Goal: Task Accomplishment & Management: Manage account settings

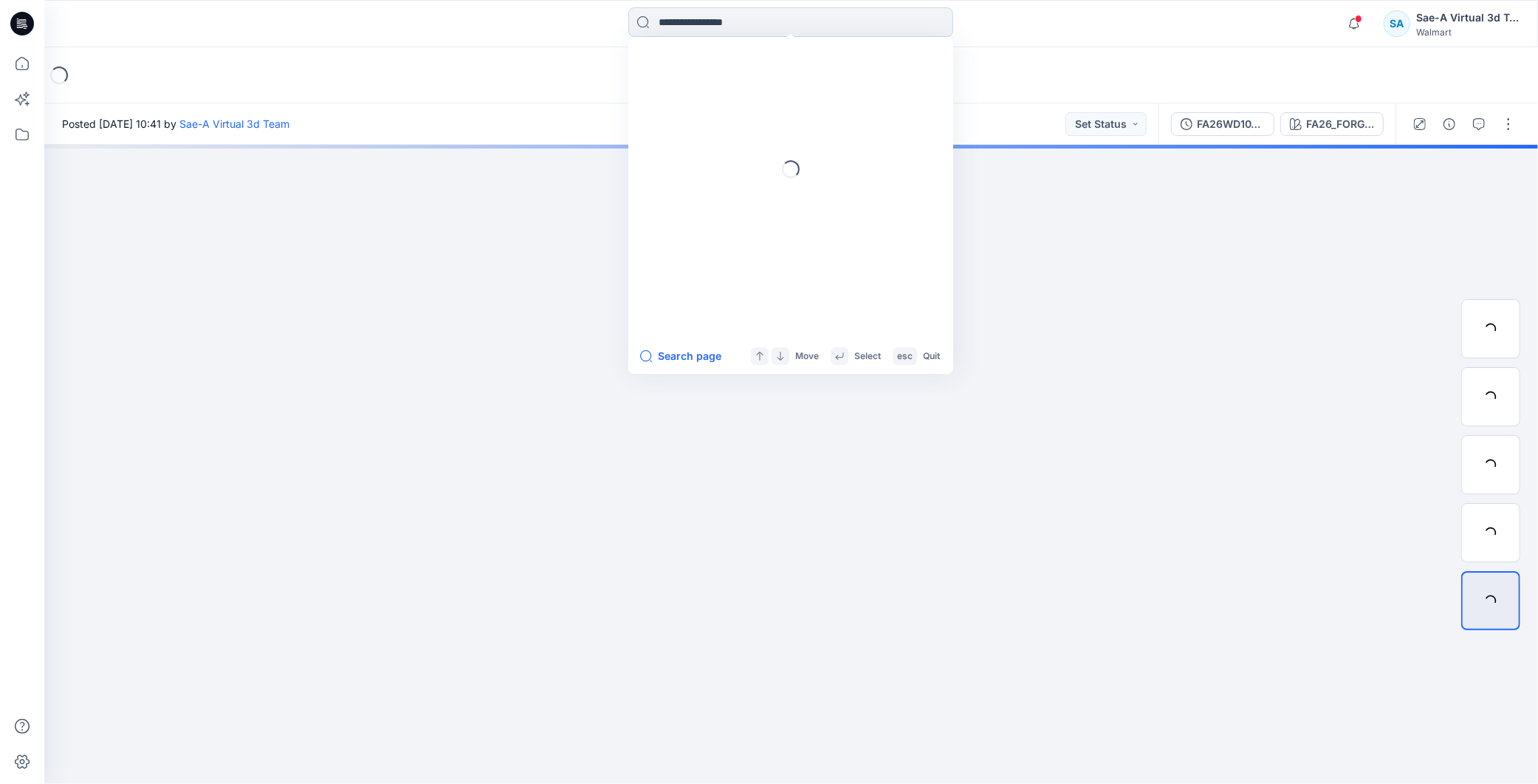
type input "********"
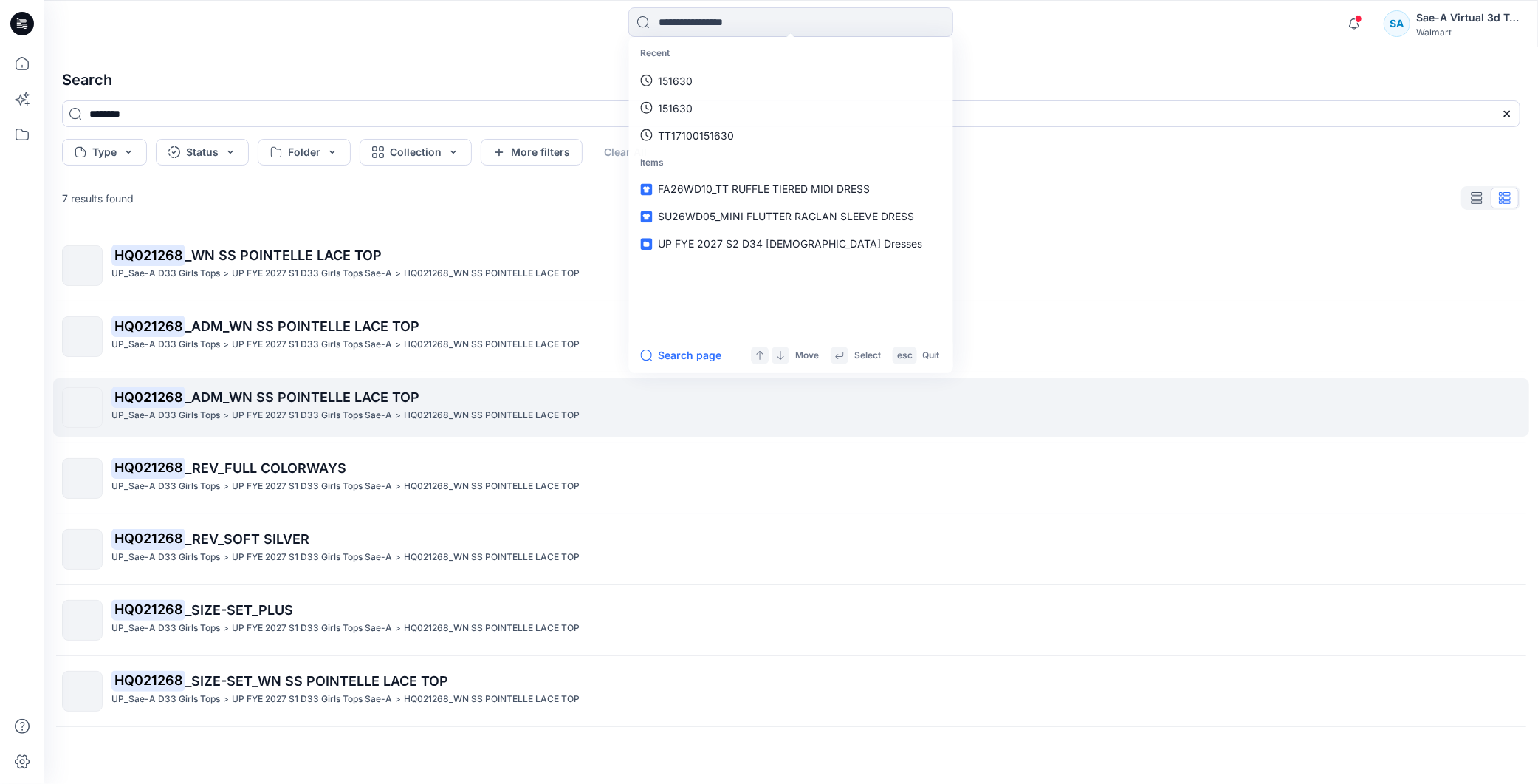
click at [363, 393] on span "_ADM_WN SS POINTELLE LACE TOP" at bounding box center [302, 397] width 234 height 16
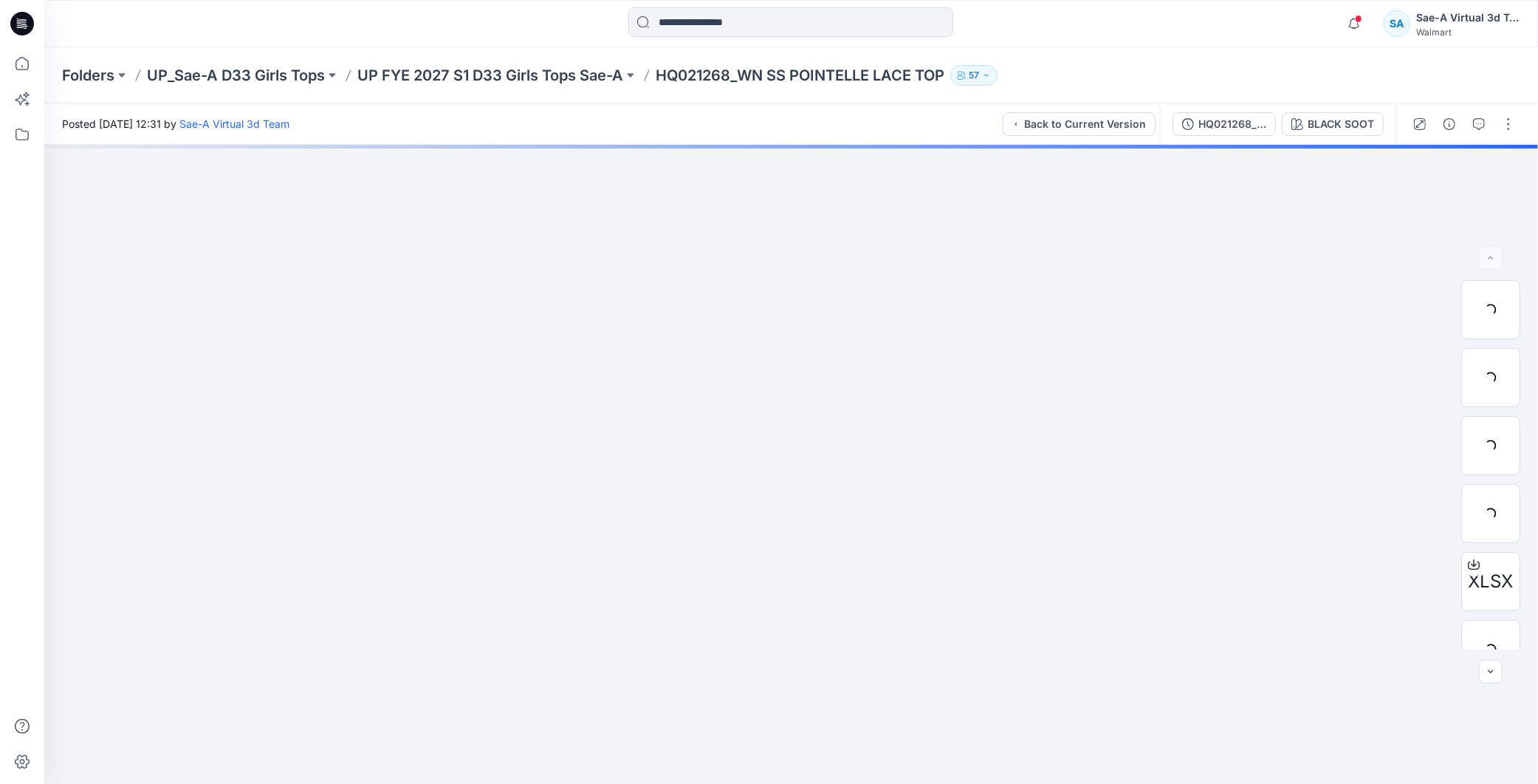
click at [300, 86] on div "Folders UP_Sae-A D33 Girls Tops UP FYE 2027 S1 D33 Girls Tops Sae-A HQ021268_WN…" at bounding box center [791, 76] width 1494 height 57
click at [296, 79] on p "UP_Sae-A D33 Girls Tops" at bounding box center [236, 75] width 178 height 20
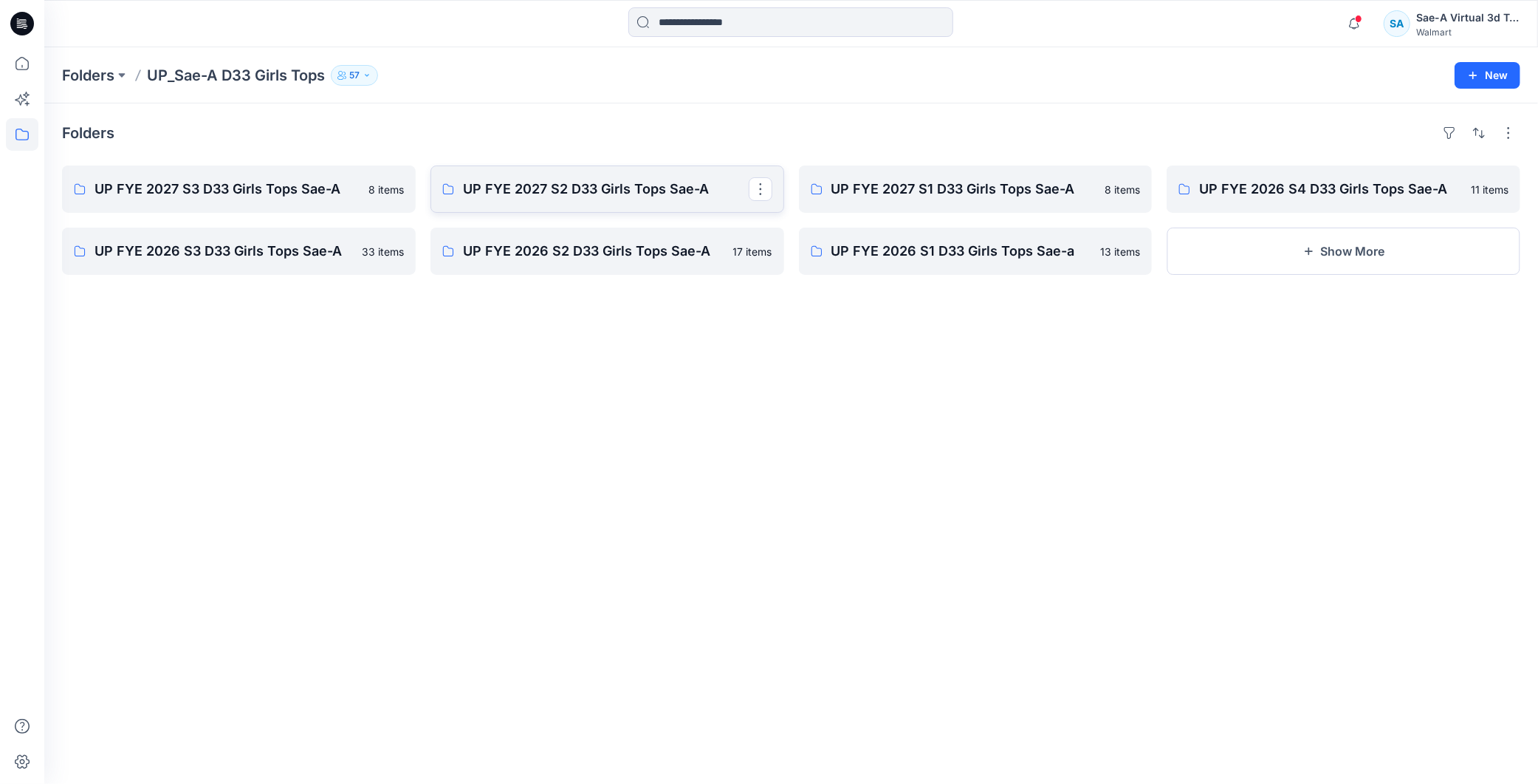
click at [565, 191] on p "UP FYE 2027 S2 D33 Girls Tops Sae-A" at bounding box center [606, 188] width 286 height 20
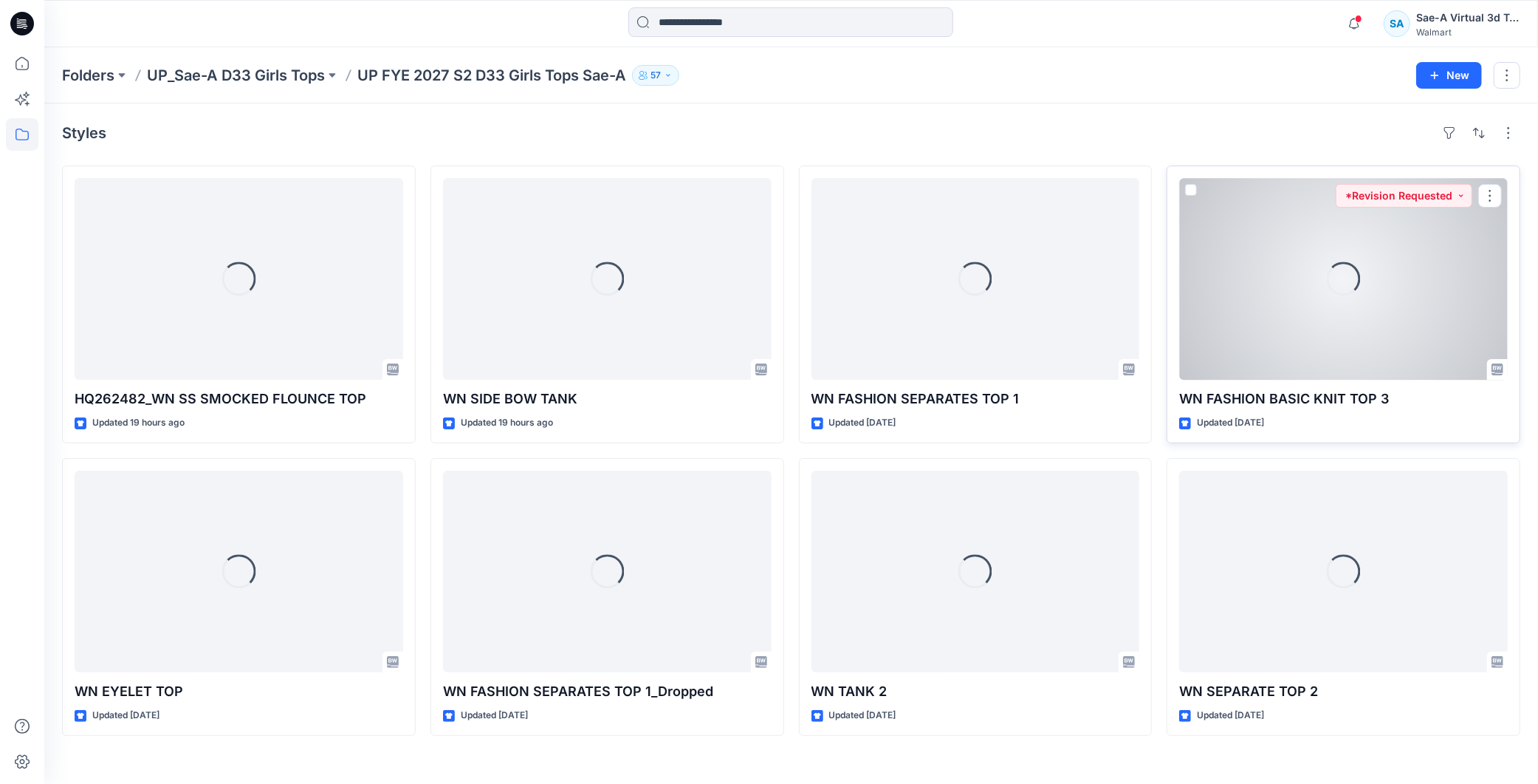
click at [1321, 305] on div "Loading..." at bounding box center [1344, 279] width 328 height 201
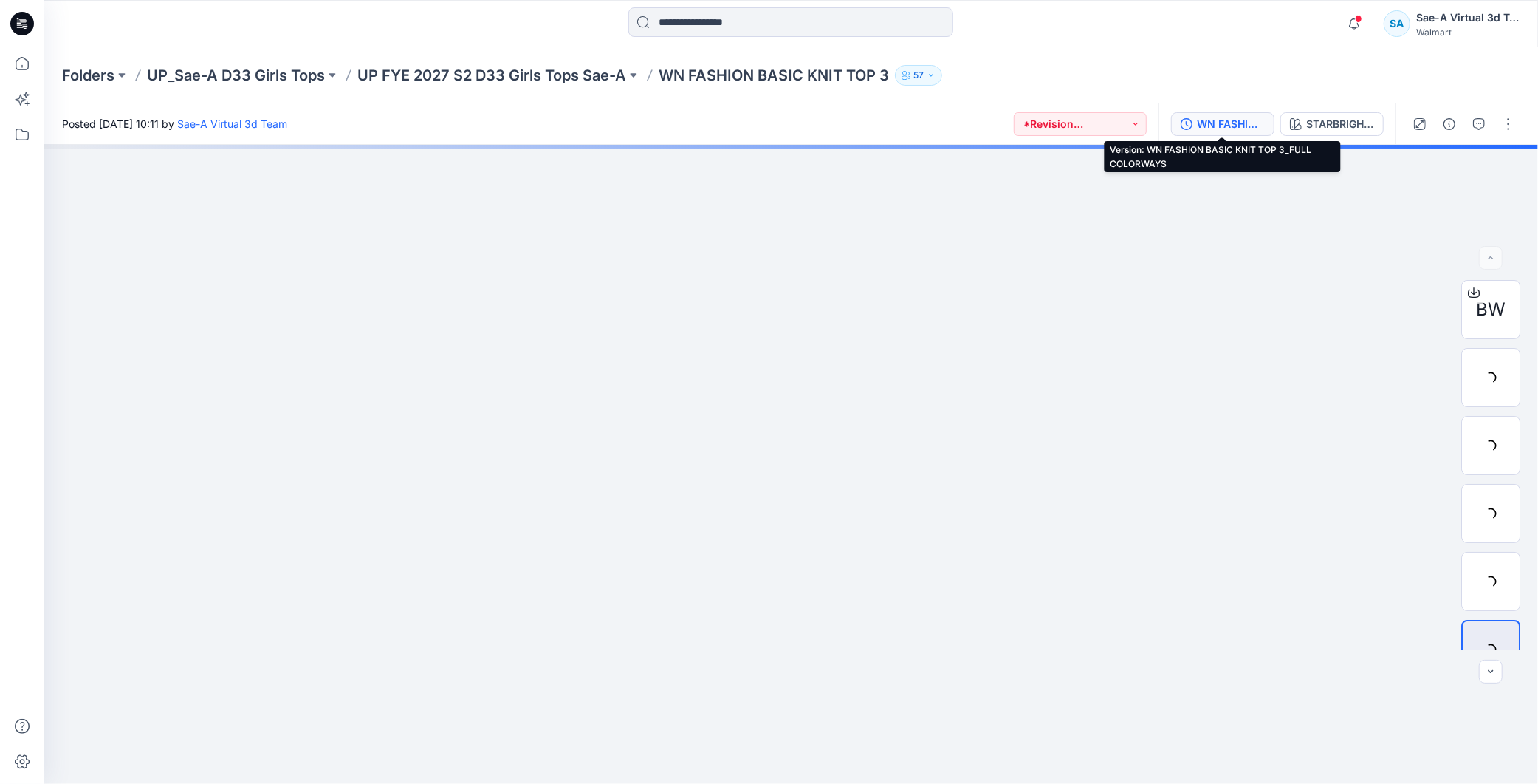
click at [1195, 121] on button "WN FASHION BASIC KNIT TOP 3_FULL COLORWAYS" at bounding box center [1223, 124] width 103 height 24
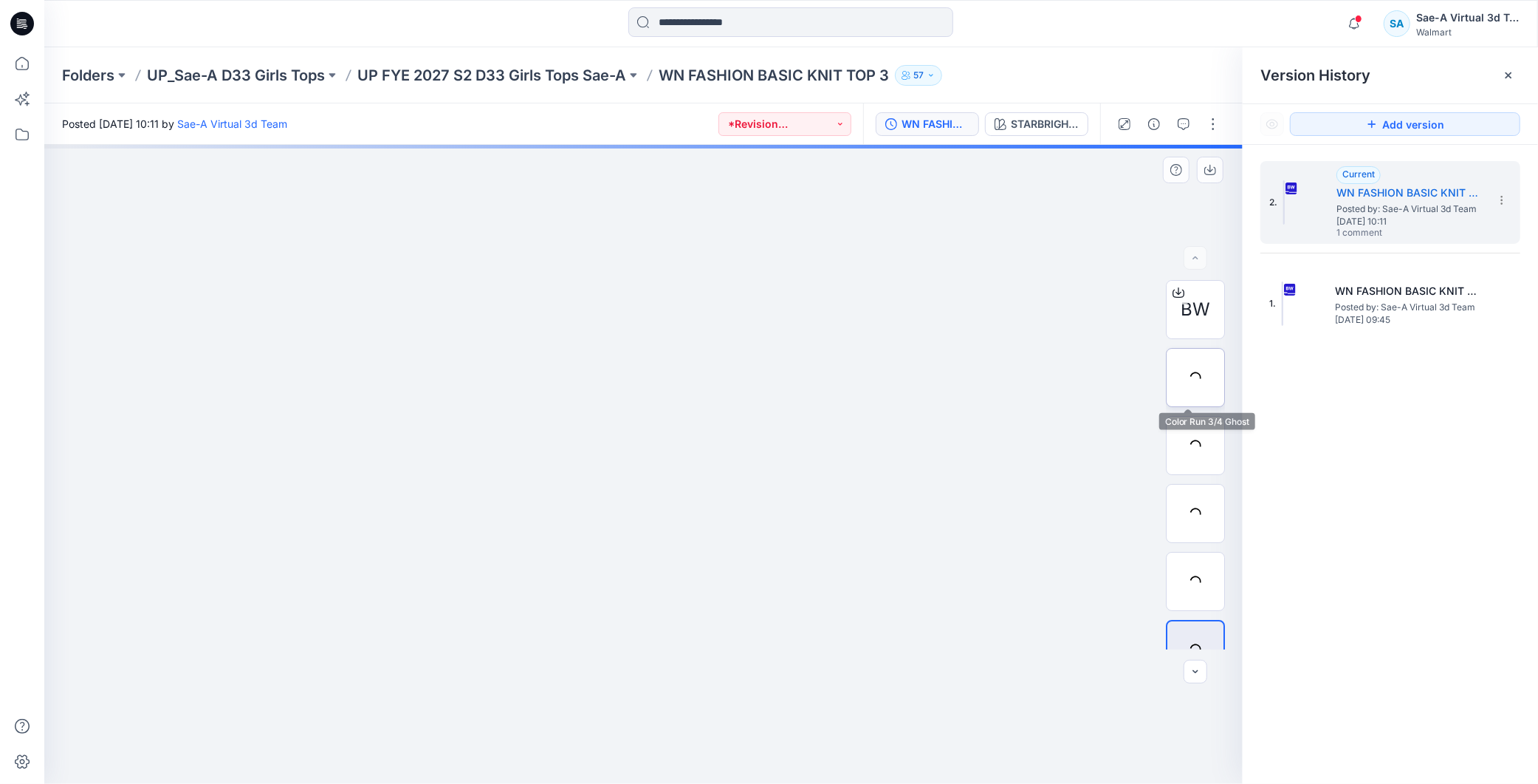
scroll to position [29, 0]
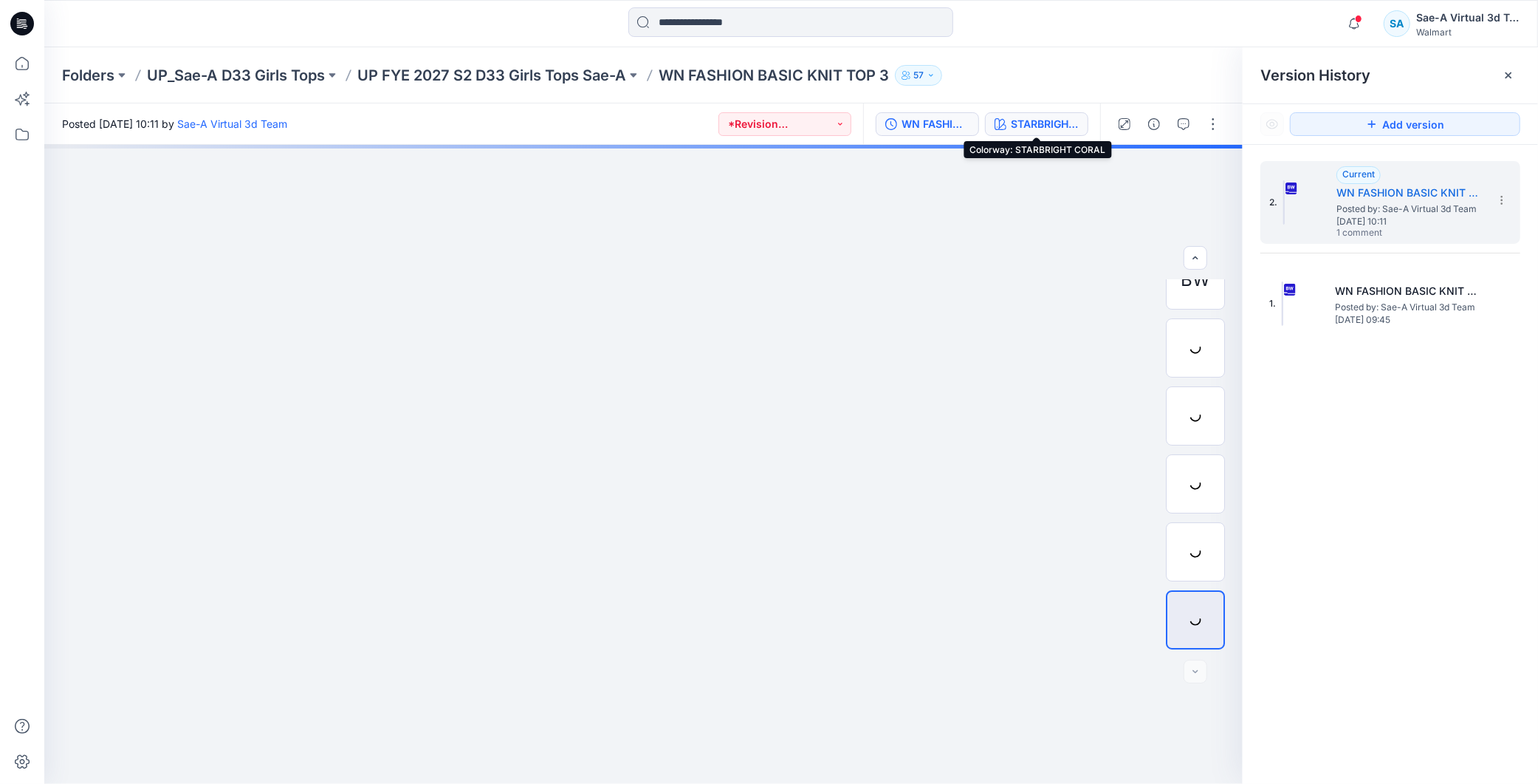
click at [1036, 121] on div "STARBRIGHT CORAL" at bounding box center [1044, 124] width 68 height 16
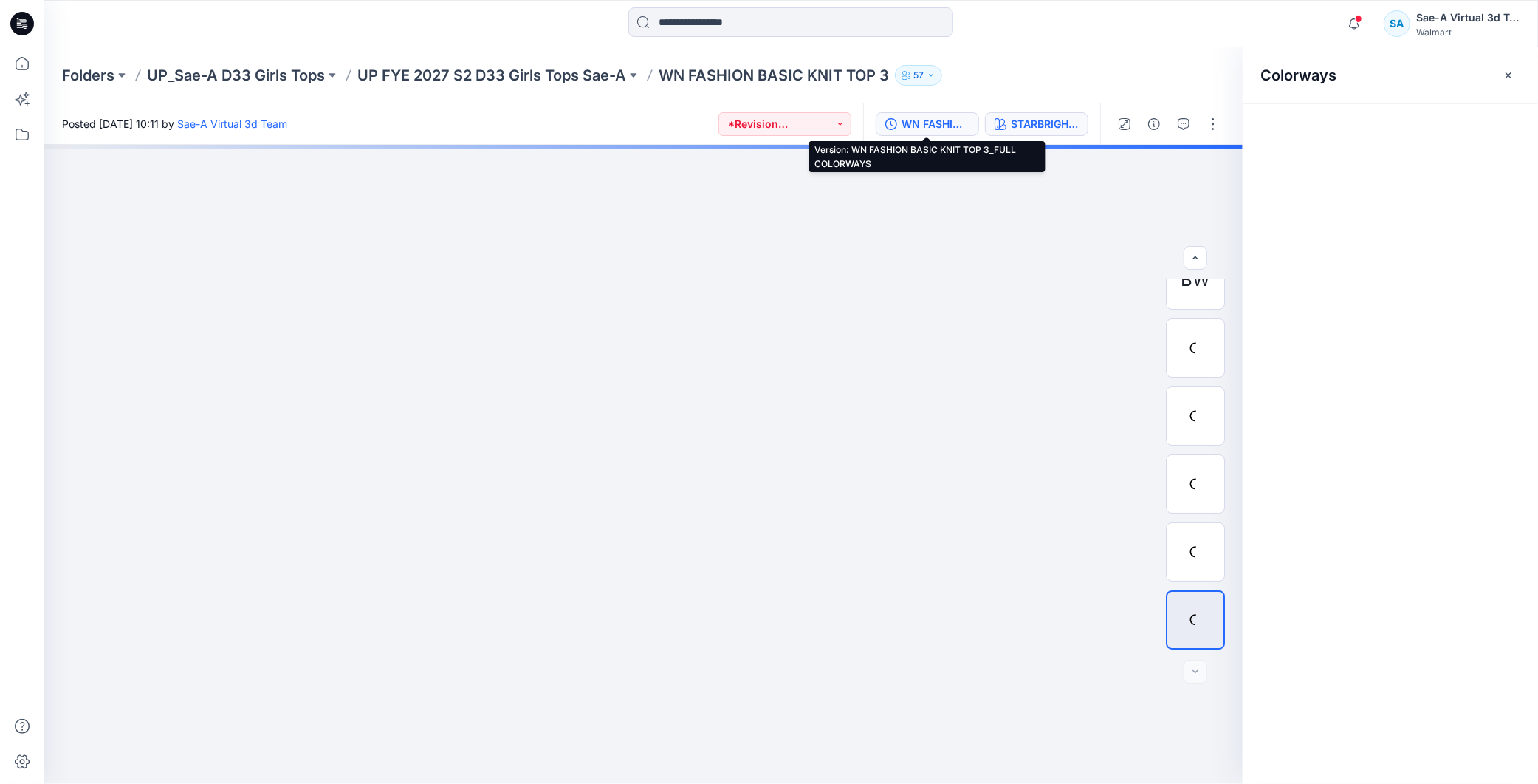
click at [925, 124] on div "WN FASHION BASIC KNIT TOP 3_FULL COLORWAYS" at bounding box center [935, 124] width 68 height 16
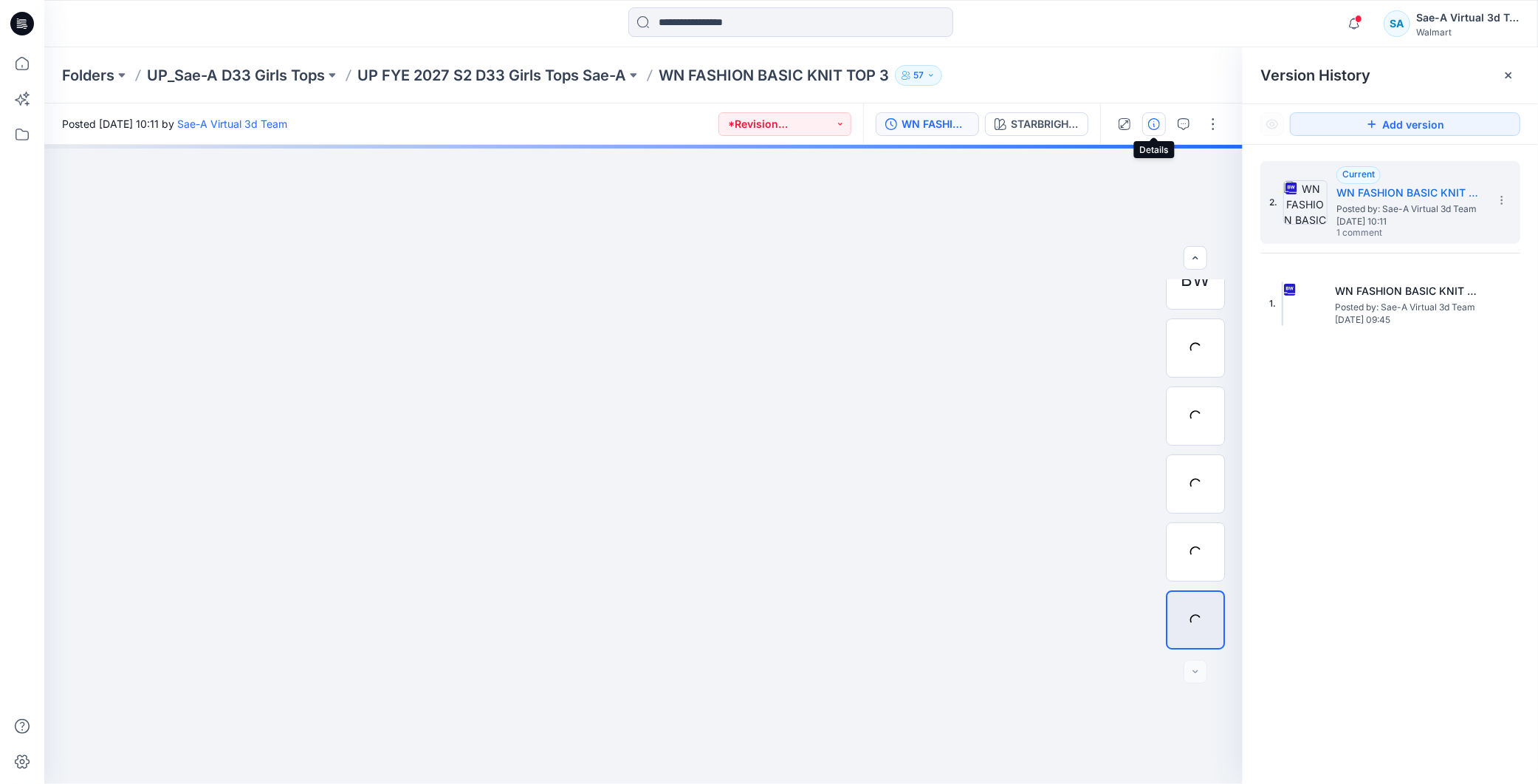
click at [1156, 119] on icon "button" at bounding box center [1154, 124] width 11 height 11
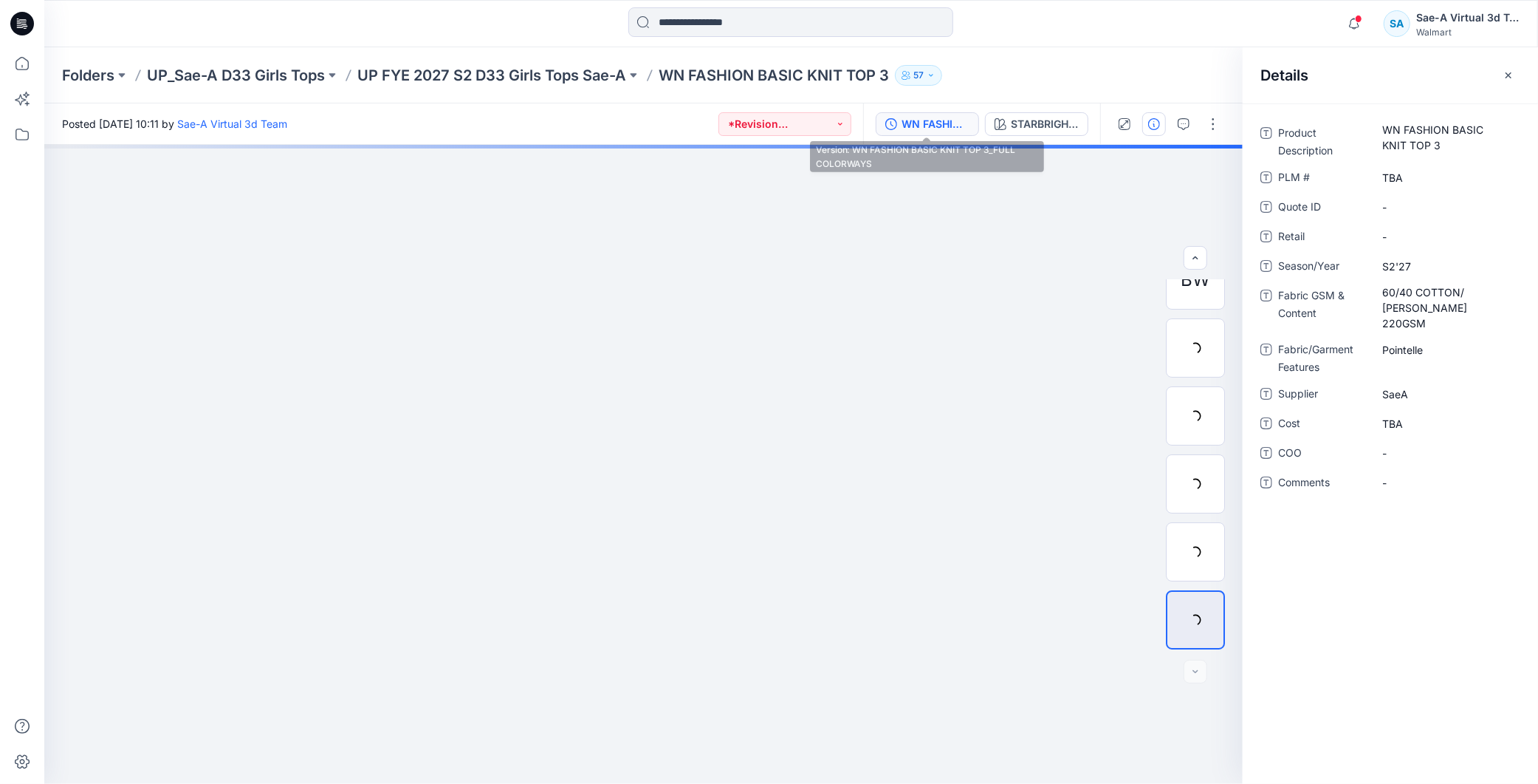
click at [943, 118] on div "WN FASHION BASIC KNIT TOP 3_FULL COLORWAYS" at bounding box center [935, 124] width 68 height 16
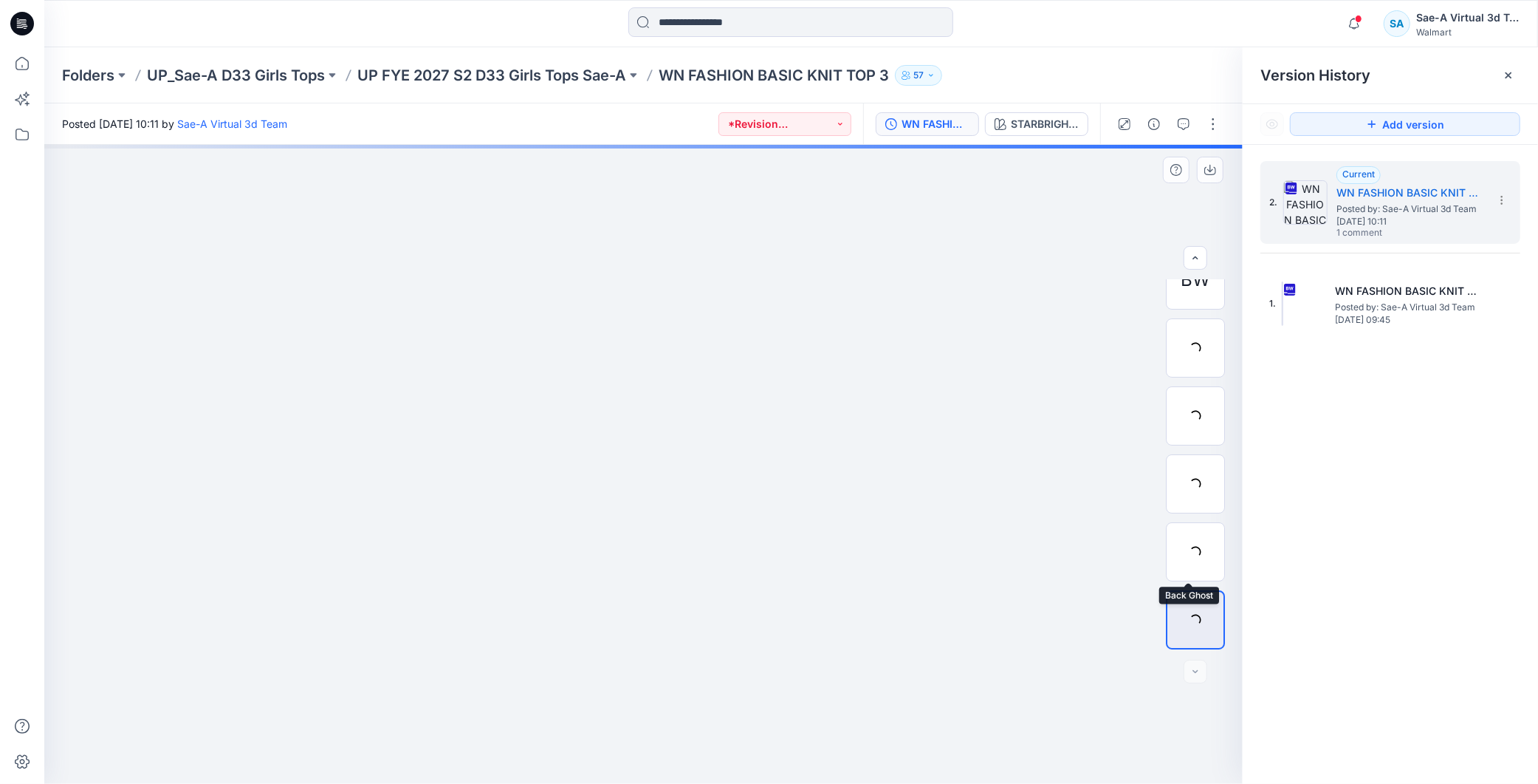
scroll to position [0, 0]
drag, startPoint x: 1214, startPoint y: 122, endPoint x: 1207, endPoint y: 128, distance: 9.2
click at [1214, 122] on button "button" at bounding box center [1213, 124] width 24 height 24
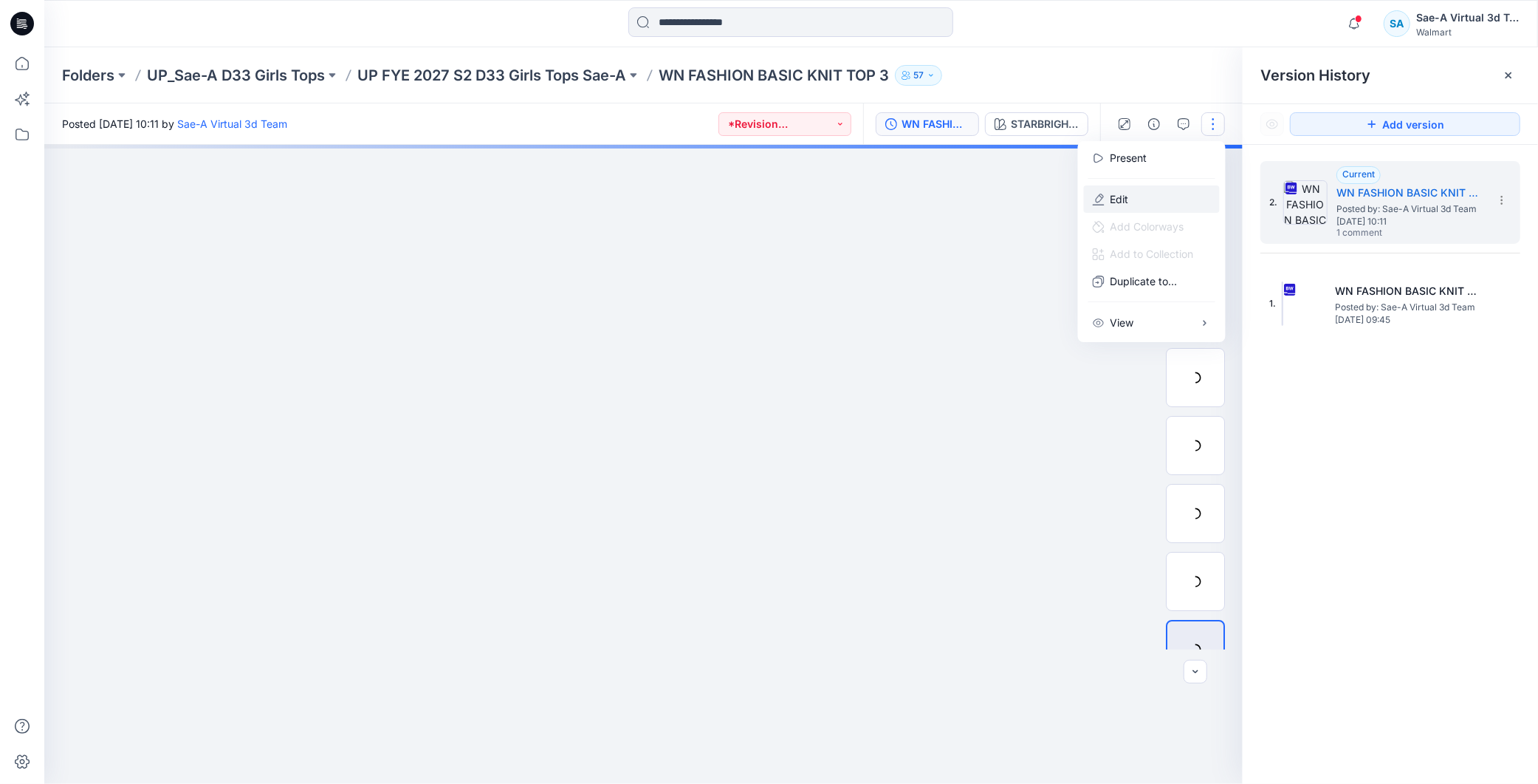
click at [1137, 192] on button "Edit" at bounding box center [1152, 199] width 136 height 27
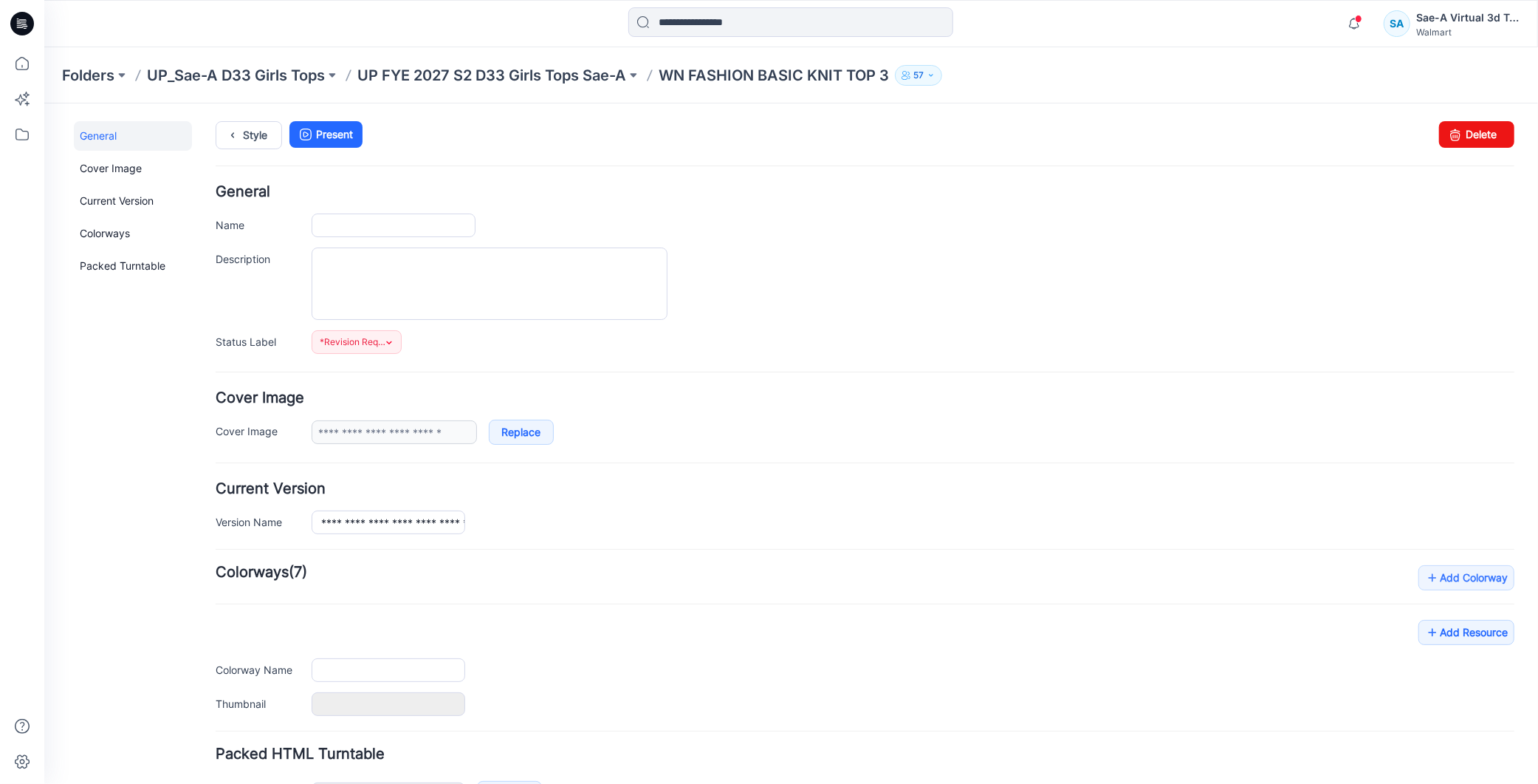
type input "**********"
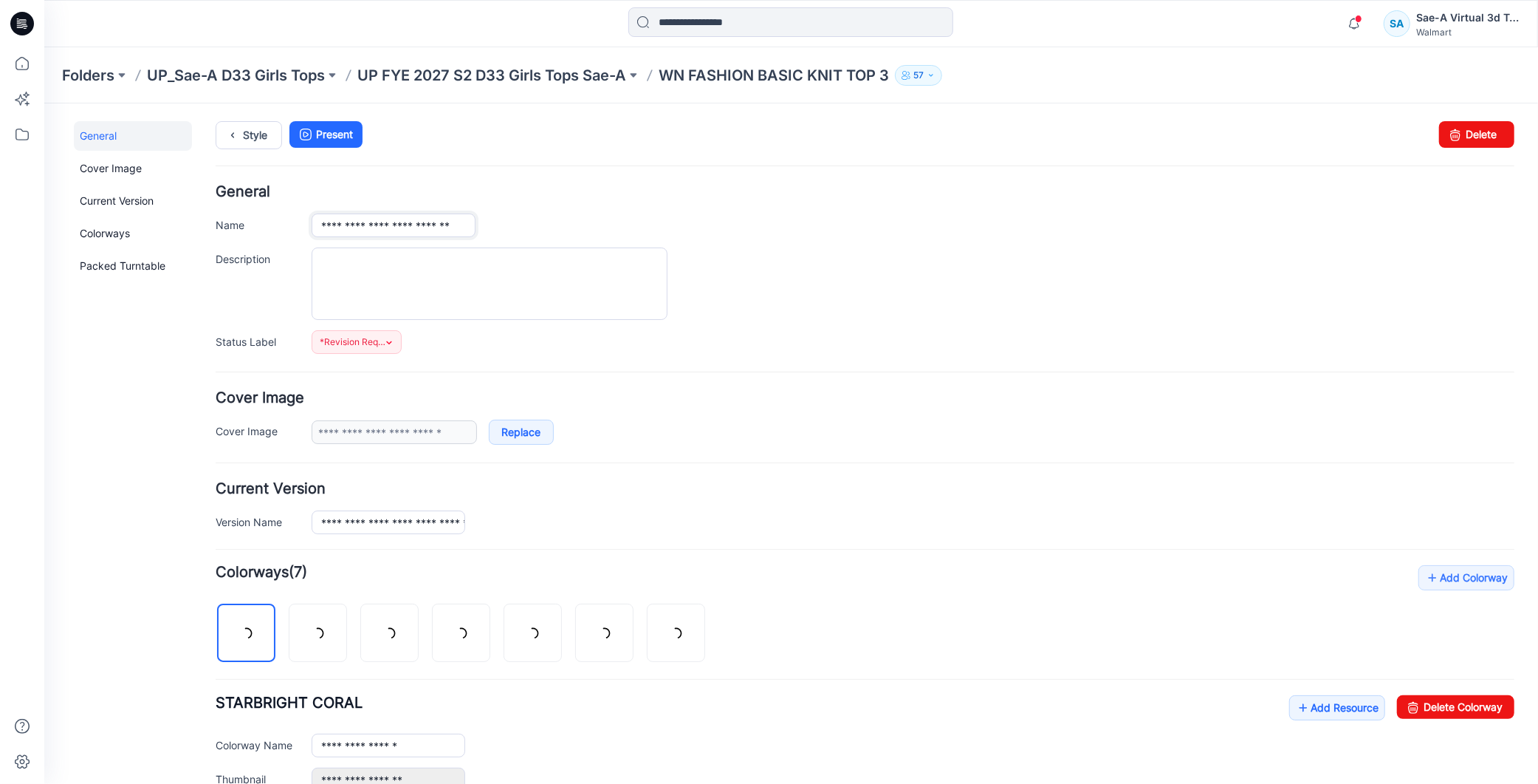
click at [418, 222] on input "**********" at bounding box center [393, 224] width 164 height 24
paste input "text"
type input "**********"
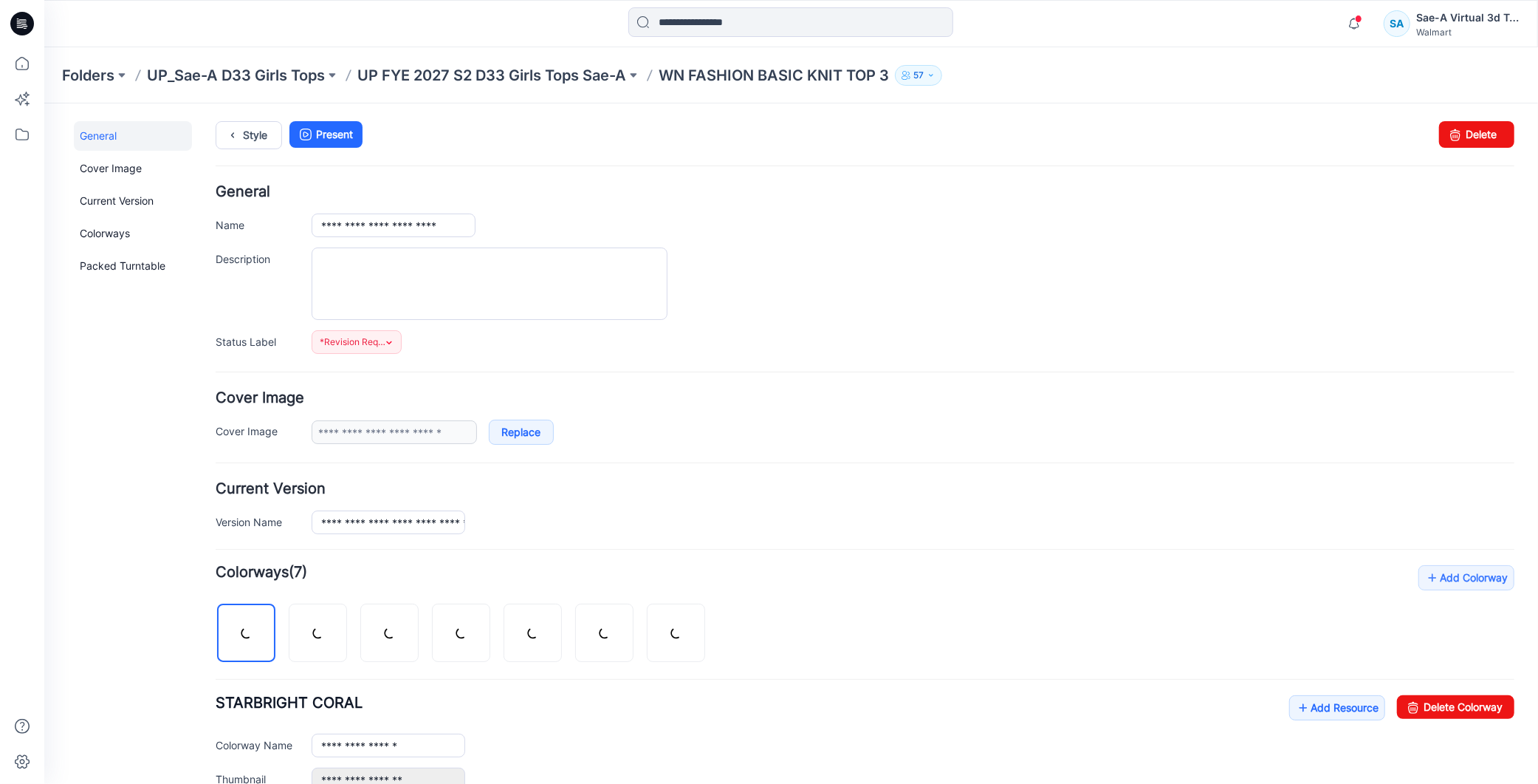
click at [751, 196] on h4 "General" at bounding box center [863, 191] width 1299 height 14
click at [246, 130] on link "Style" at bounding box center [247, 134] width 66 height 28
click at [268, 137] on link "Style" at bounding box center [247, 134] width 66 height 28
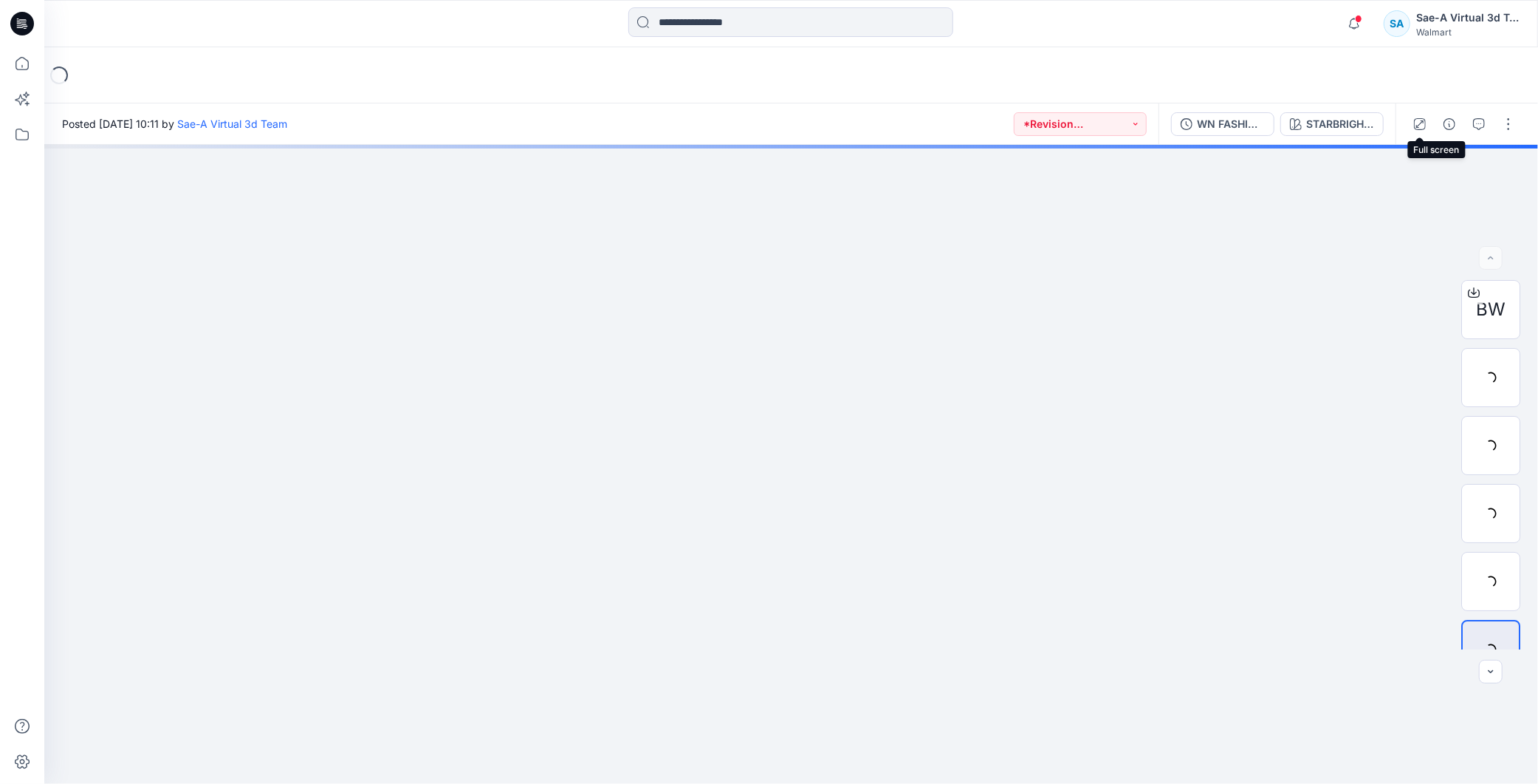
click at [1435, 129] on div at bounding box center [1464, 124] width 137 height 41
click at [1436, 128] on div at bounding box center [1464, 124] width 137 height 41
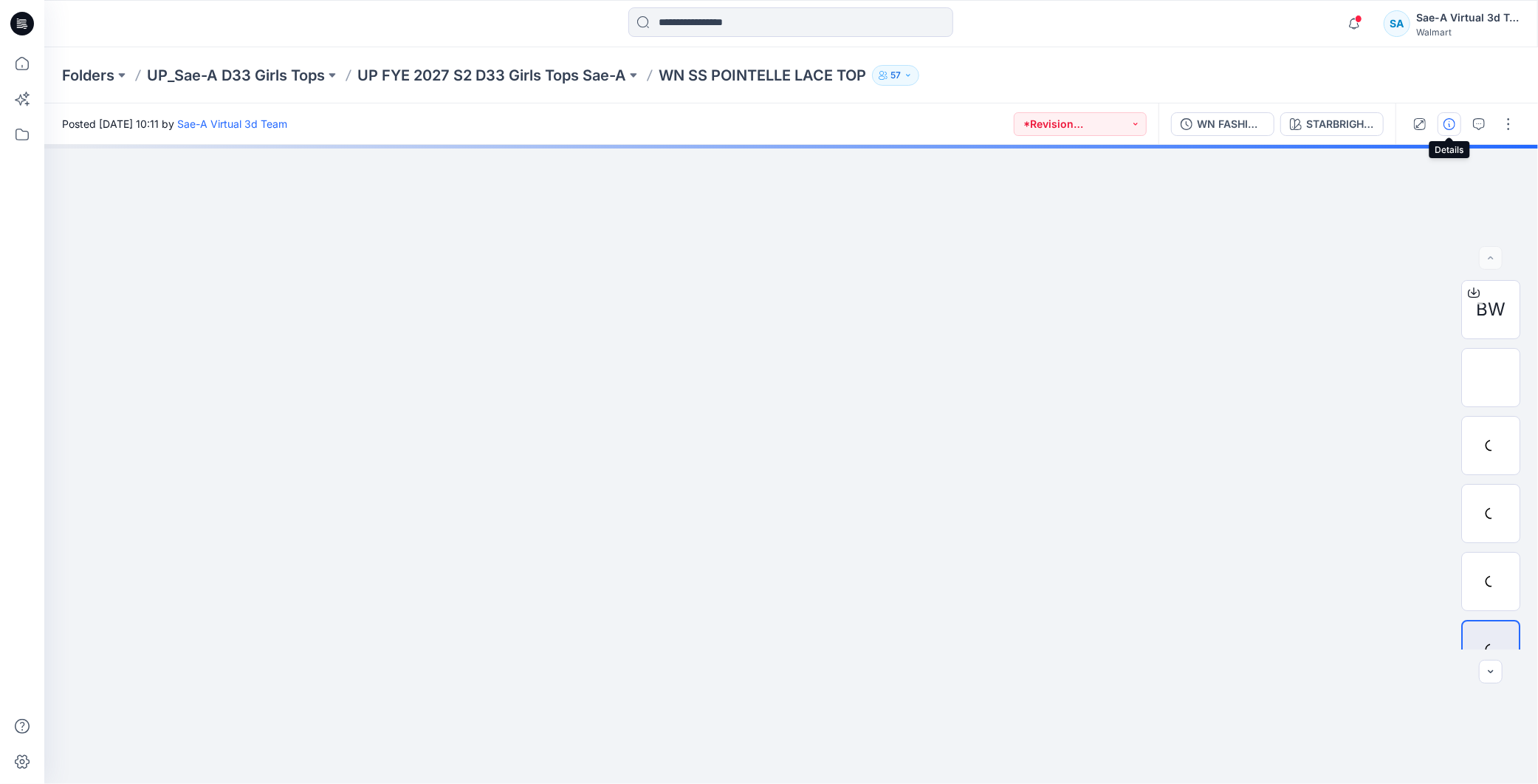
click at [1445, 129] on icon "button" at bounding box center [1449, 124] width 11 height 11
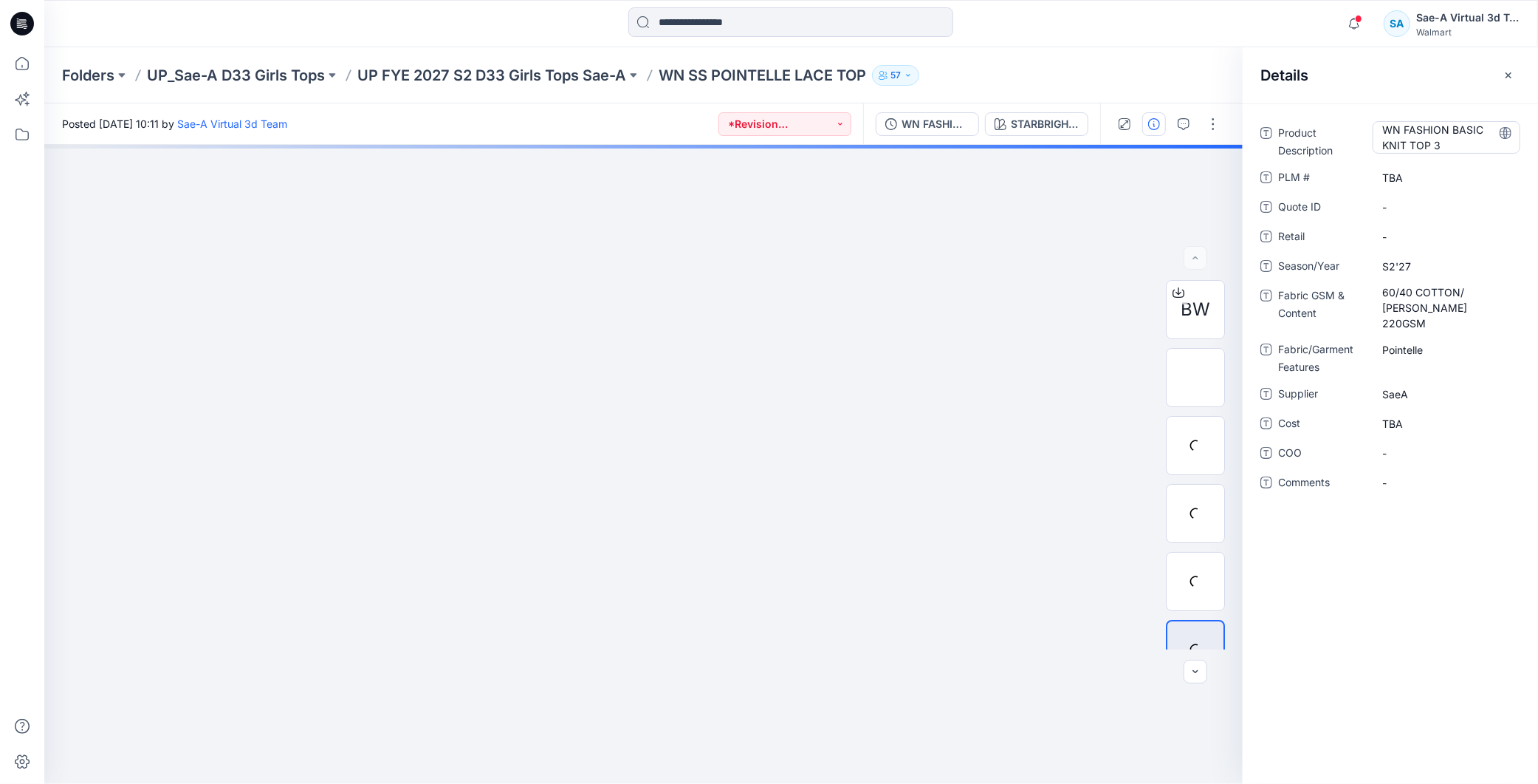
click at [1438, 139] on Description "WN FASHION BASIC KNIT TOP 3" at bounding box center [1447, 137] width 129 height 31
type textarea "**********"
click at [1402, 553] on div "**********" at bounding box center [1391, 443] width 296 height 680
click at [531, 76] on p "UP FYE 2027 S2 D33 Girls Tops Sae-A" at bounding box center [492, 75] width 268 height 20
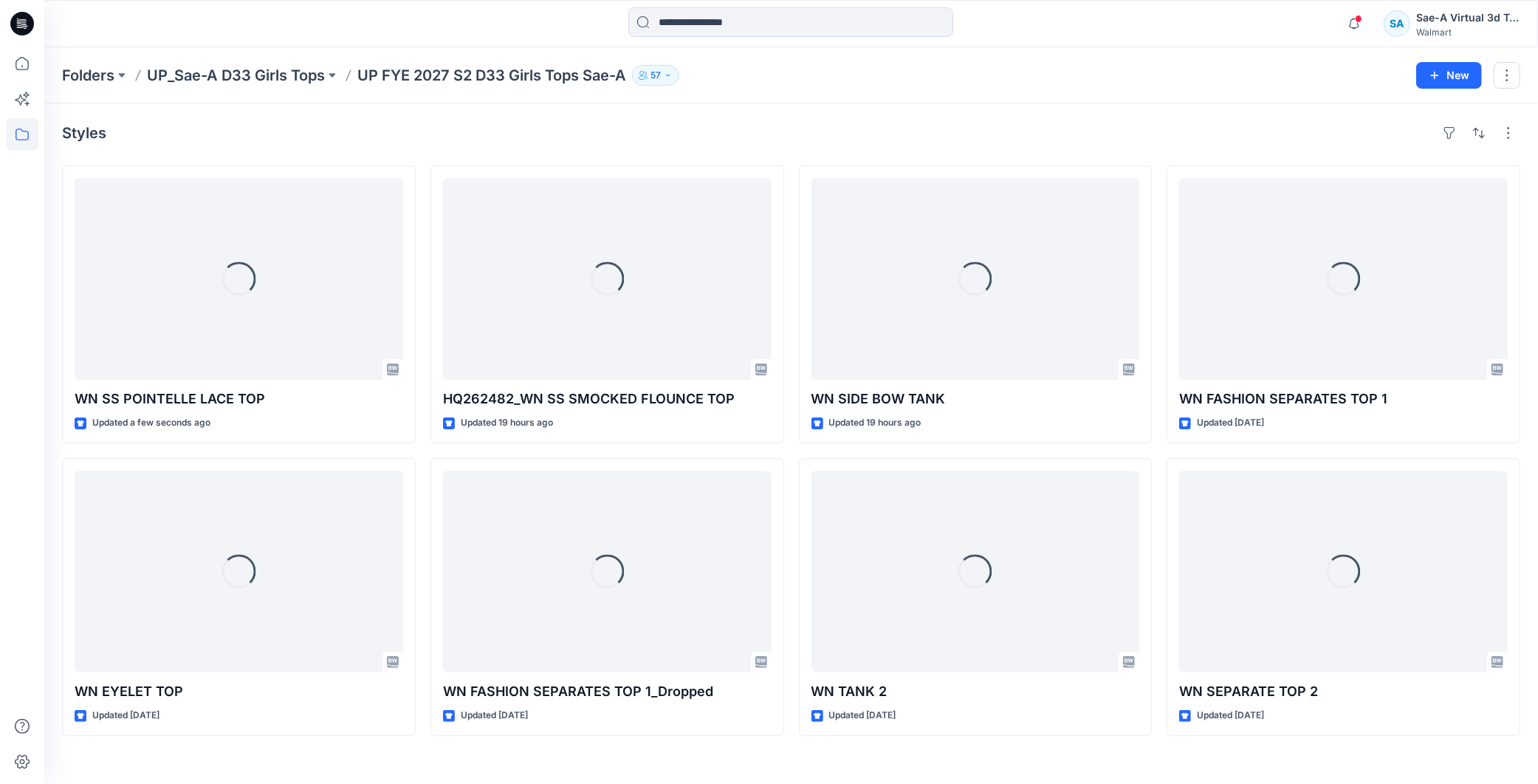
click at [22, 23] on icon at bounding box center [22, 23] width 24 height 24
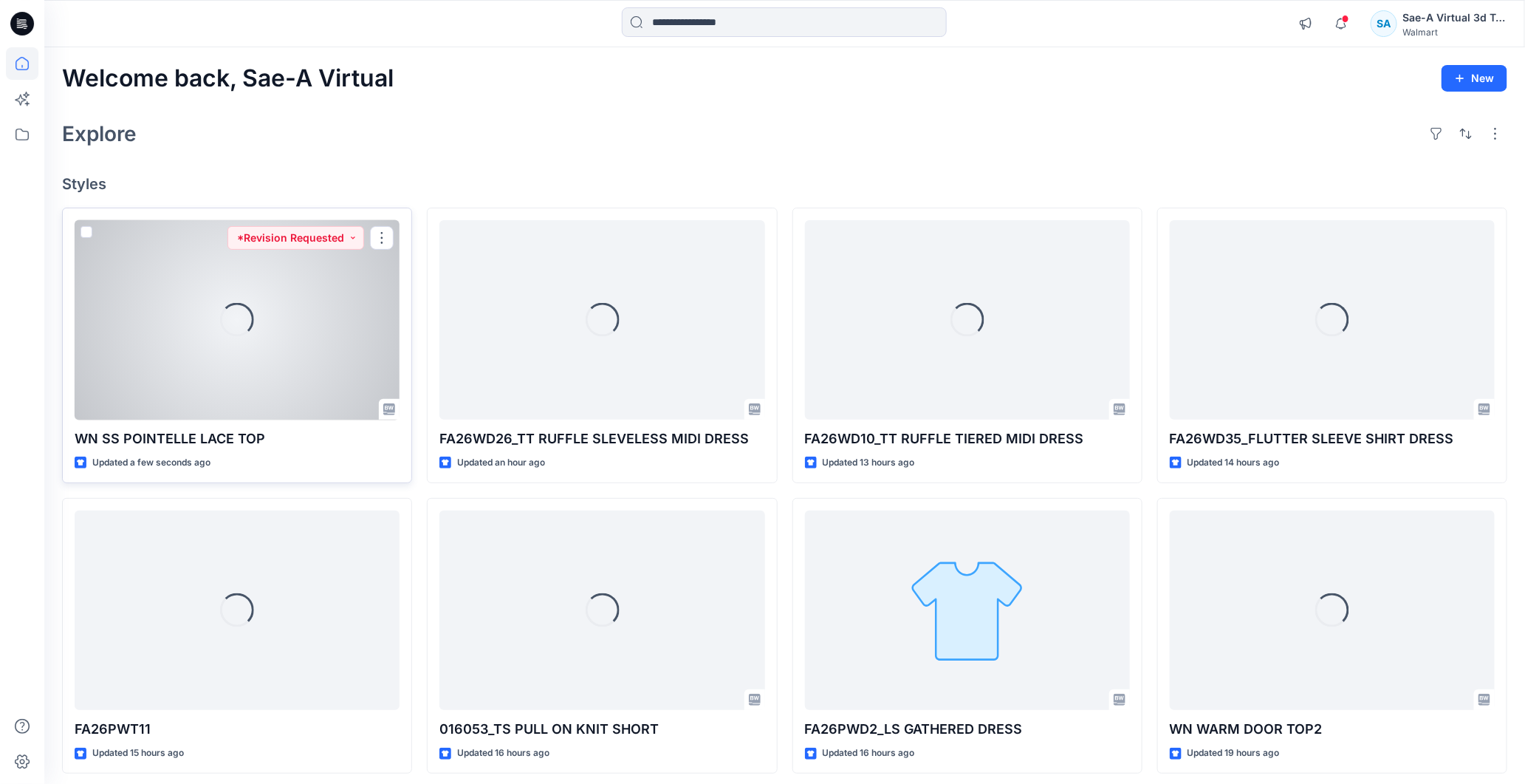
click at [247, 373] on div "Loading..." at bounding box center [237, 320] width 325 height 200
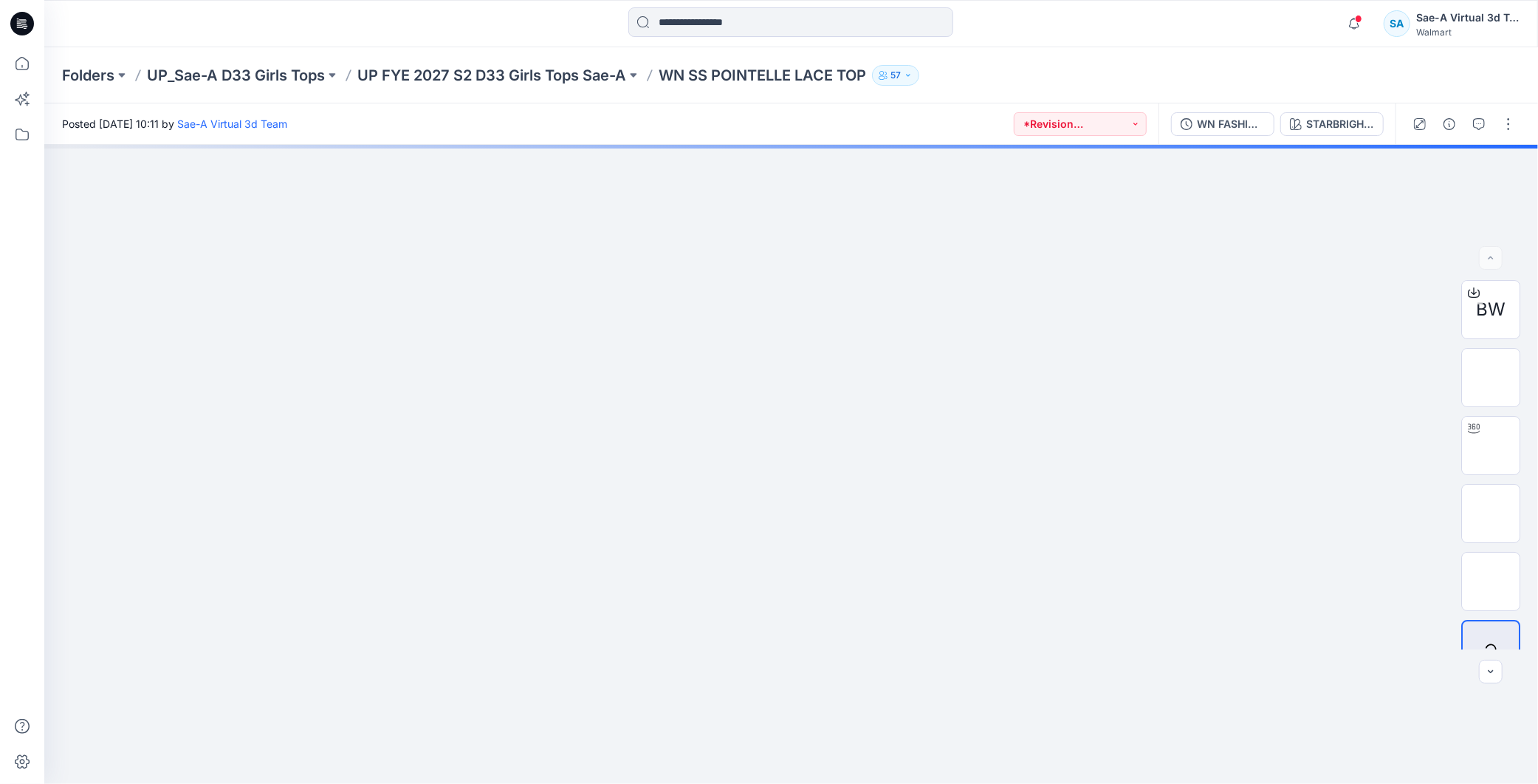
click at [25, 19] on icon at bounding box center [22, 24] width 24 height 48
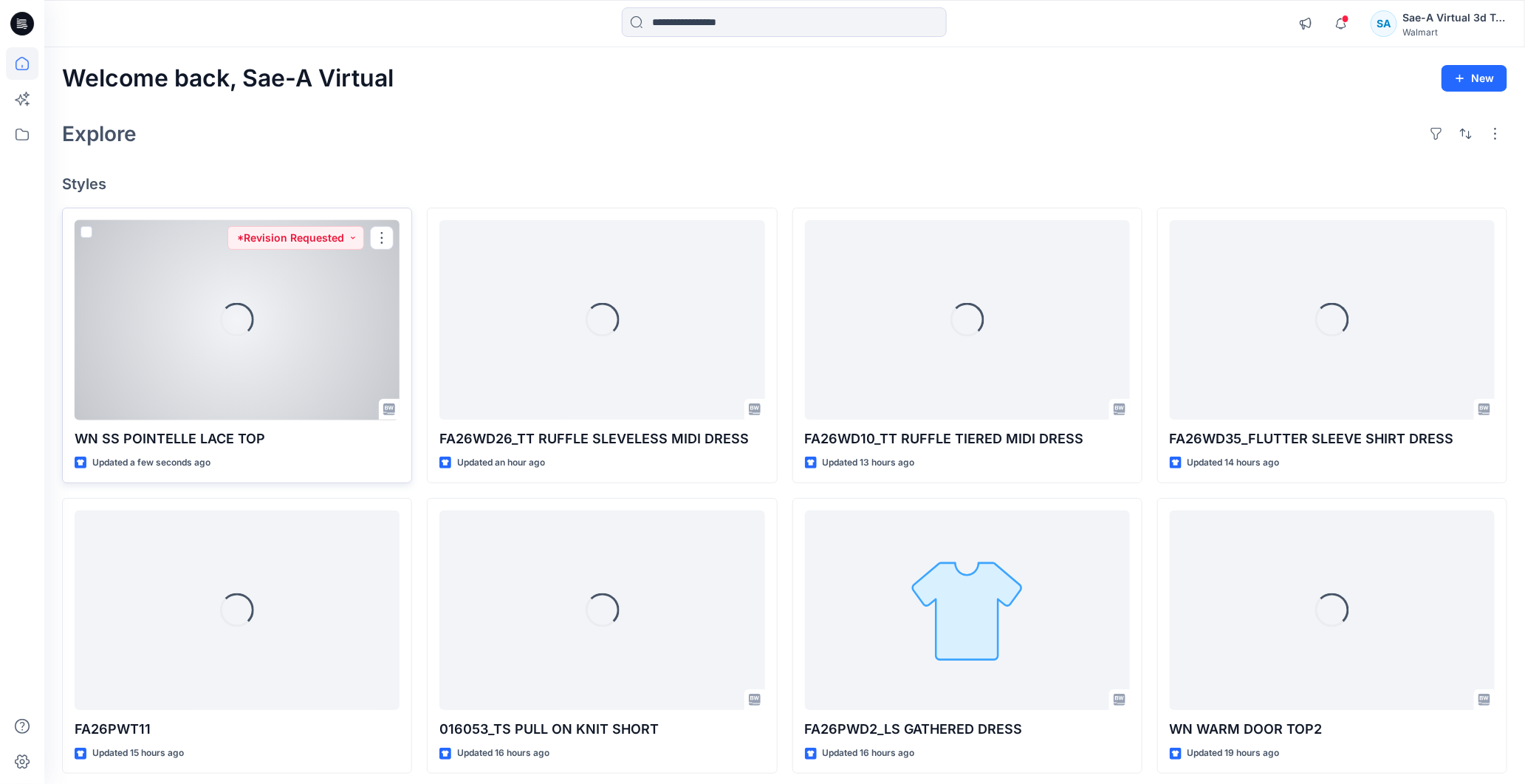
click at [328, 347] on div "Loading..." at bounding box center [237, 320] width 325 height 200
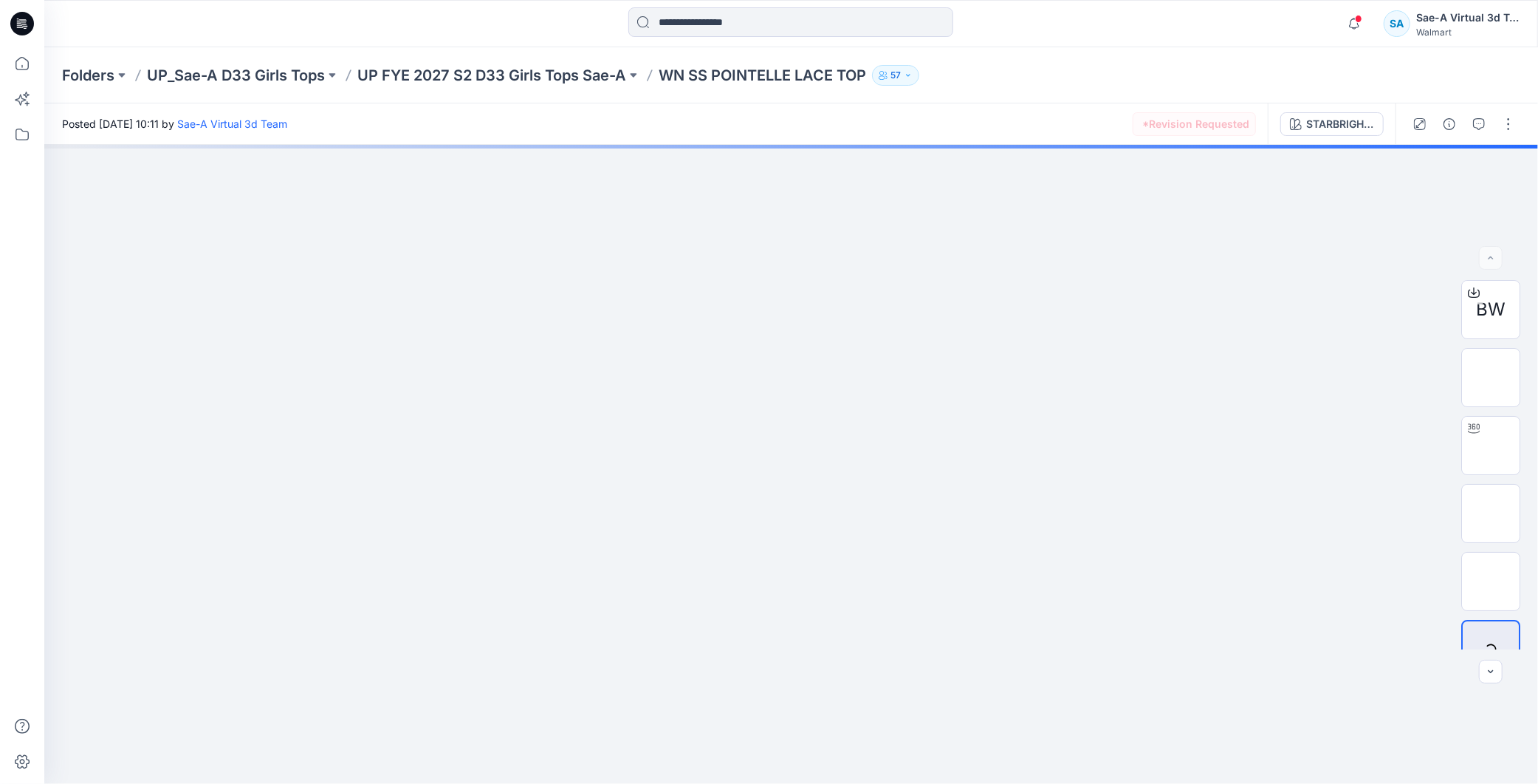
click at [29, 20] on icon at bounding box center [22, 23] width 24 height 24
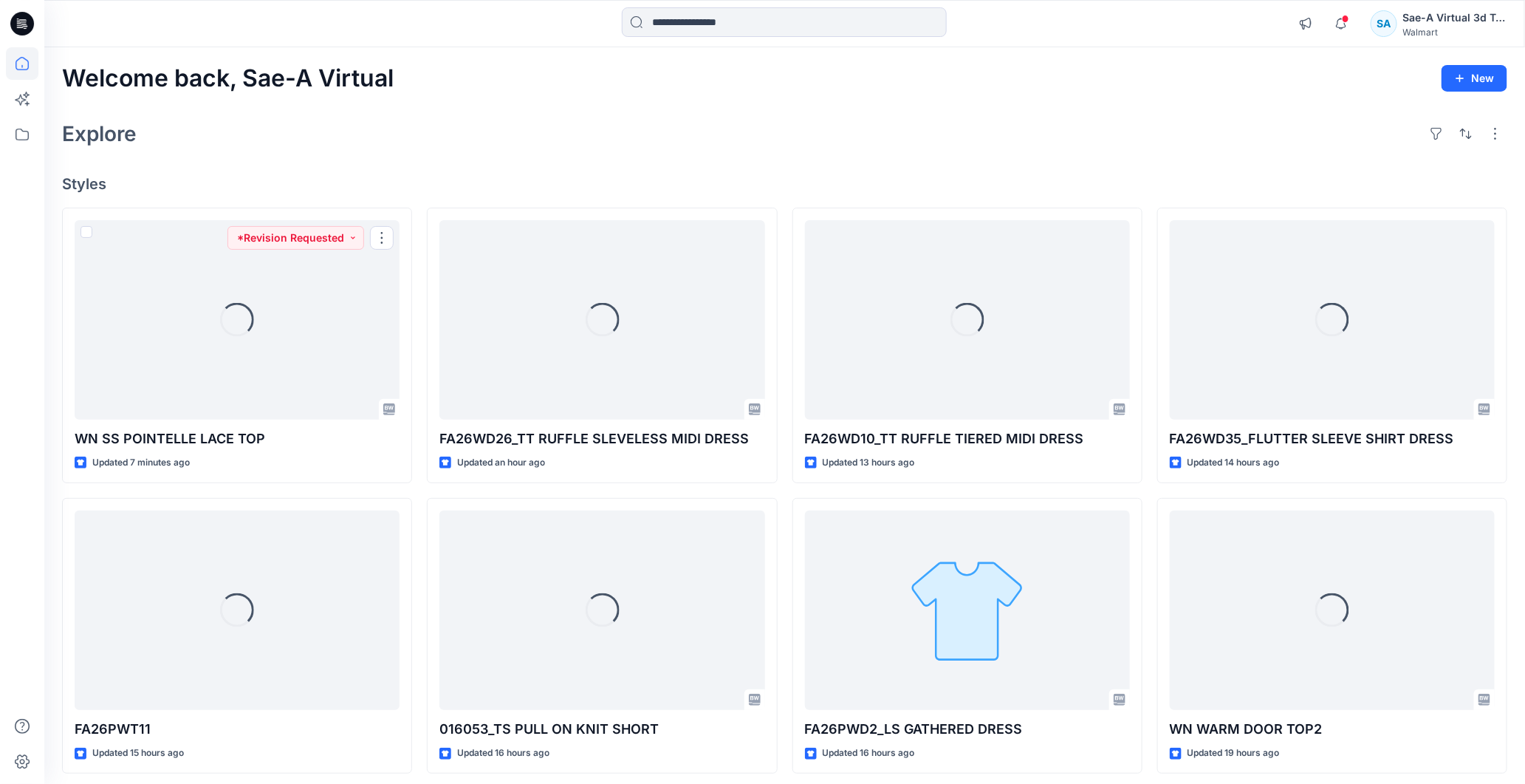
click at [20, 355] on div at bounding box center [22, 416] width 33 height 736
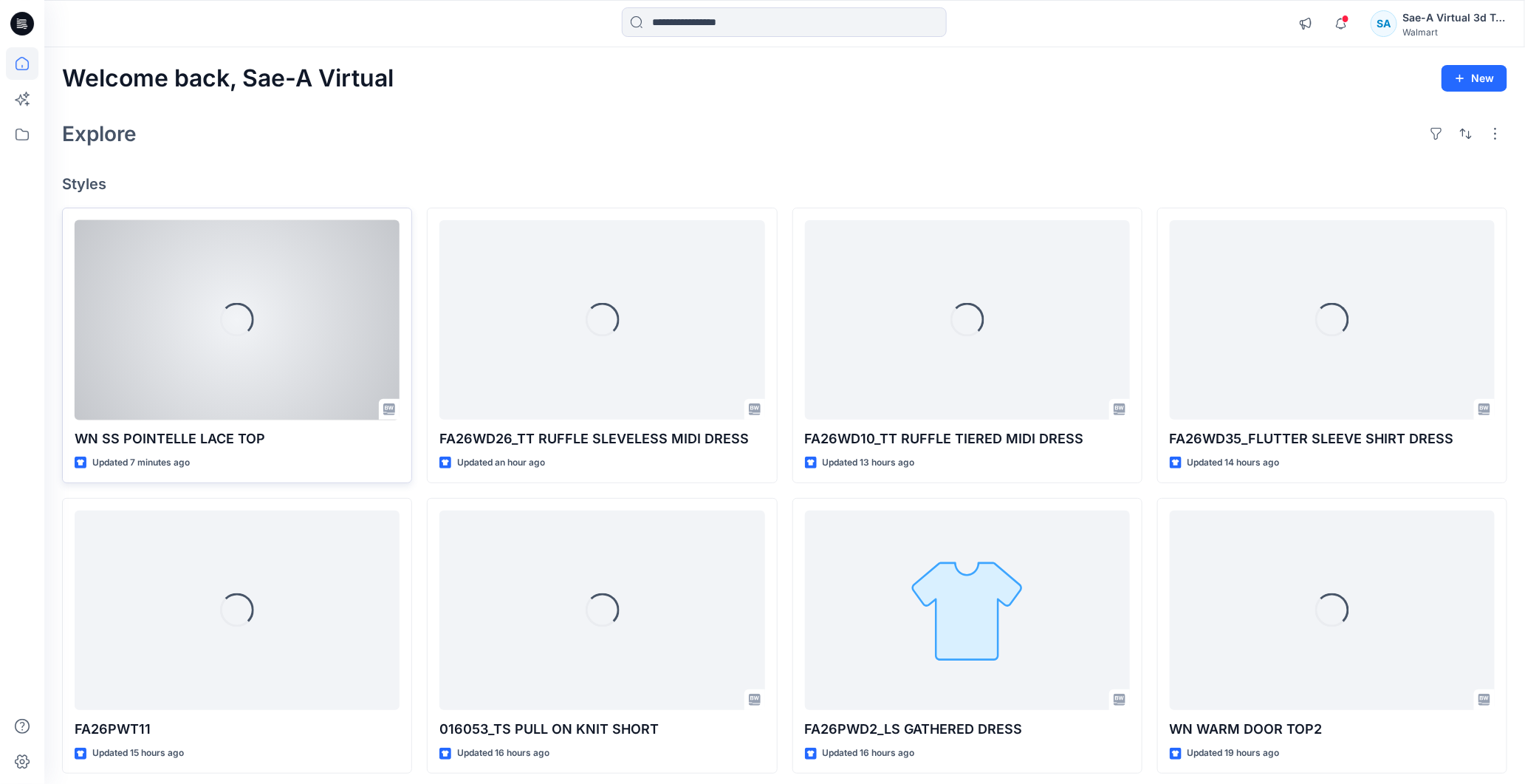
click at [159, 330] on div "Loading..." at bounding box center [237, 320] width 325 height 200
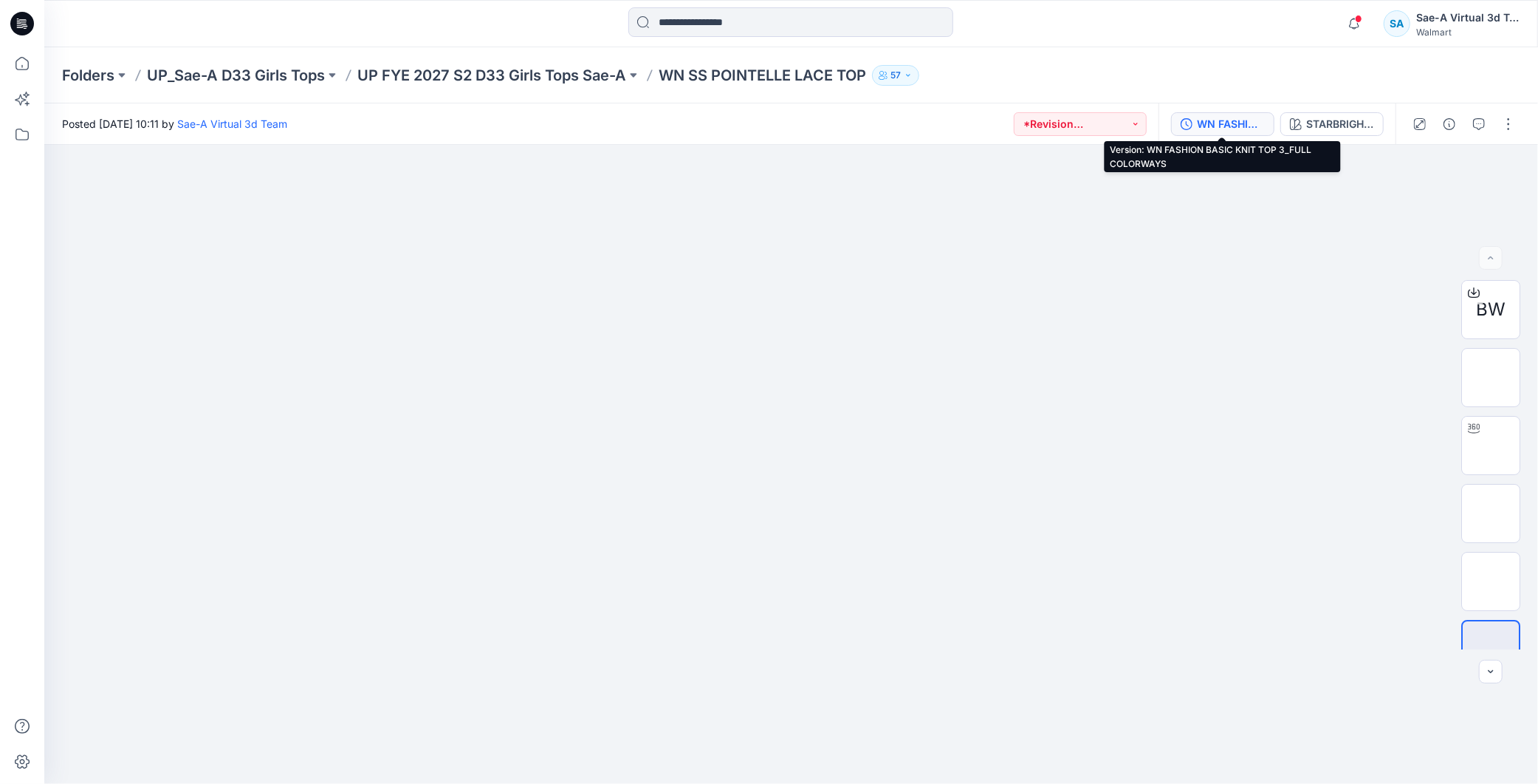
click at [1226, 122] on div "WN FASHION BASIC KNIT TOP 3_FULL COLORWAYS" at bounding box center [1231, 124] width 68 height 16
